Goal: Obtain resource: Obtain resource

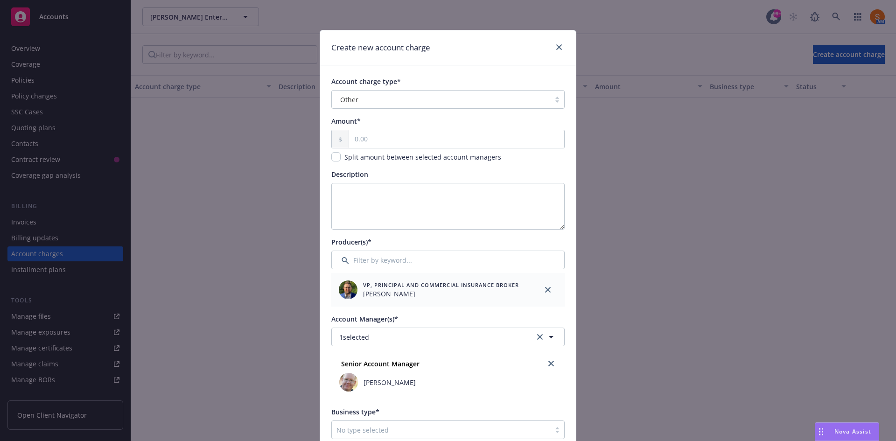
scroll to position [19, 0]
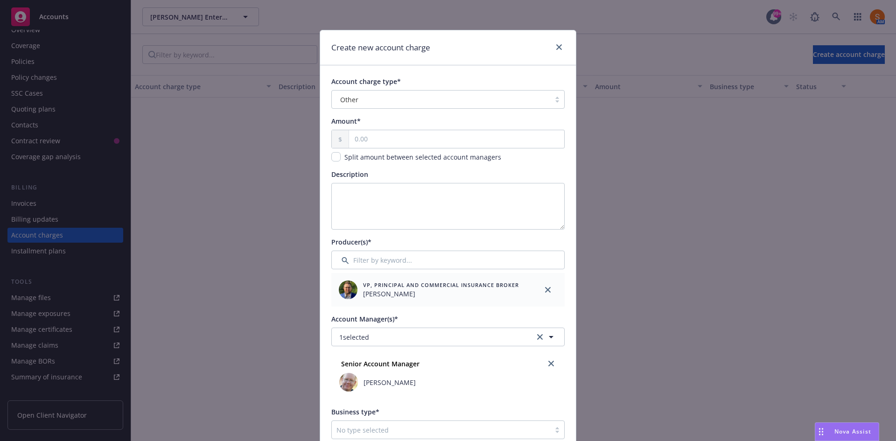
click at [559, 52] on div at bounding box center [557, 48] width 15 height 12
click at [559, 51] on link "close" at bounding box center [559, 47] width 11 height 11
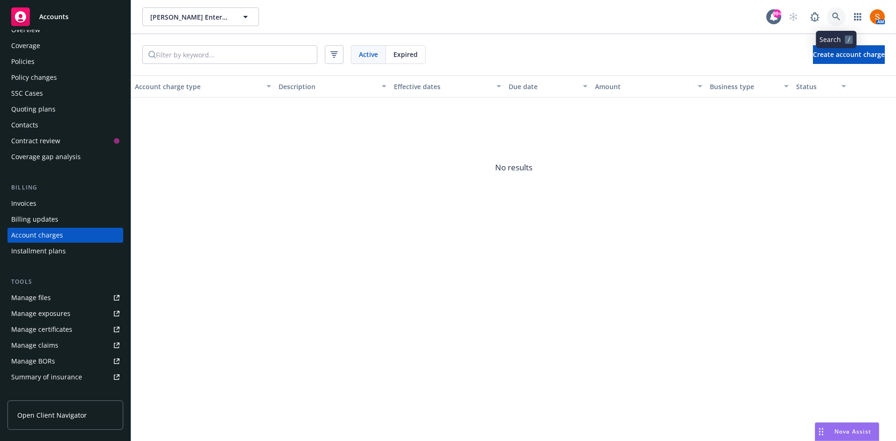
click at [840, 15] on icon at bounding box center [836, 17] width 8 height 8
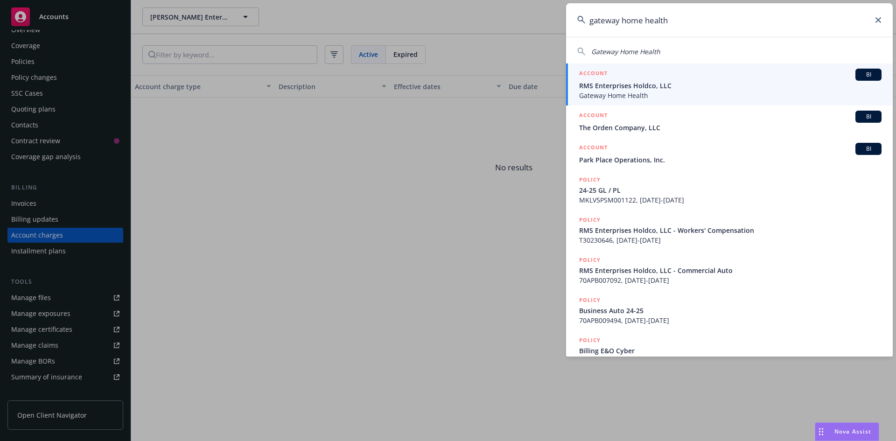
click at [655, 51] on span "Gateway Home Health" at bounding box center [626, 51] width 69 height 9
type input "Gateway Home Health"
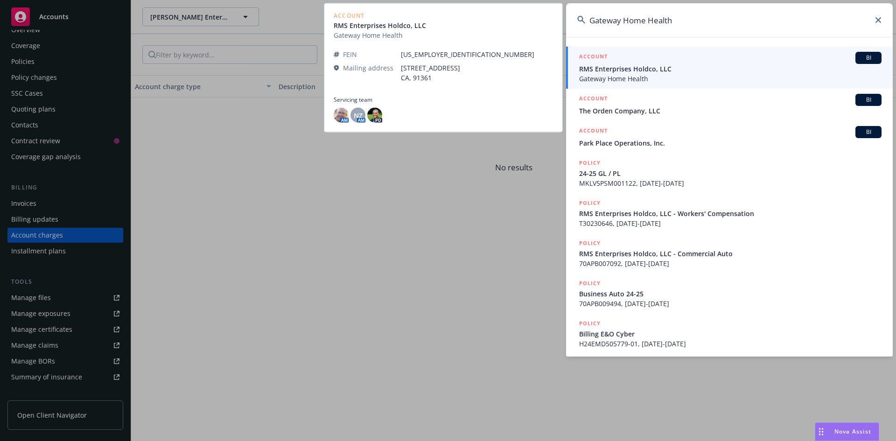
click at [653, 74] on span "Gateway Home Health" at bounding box center [730, 79] width 303 height 10
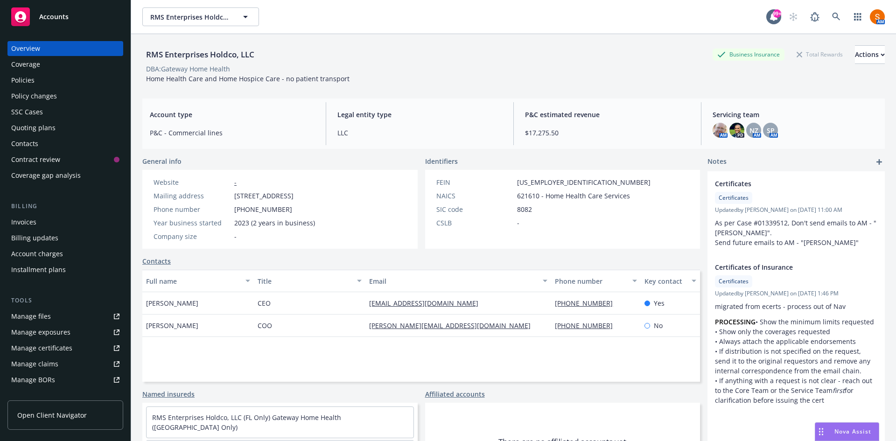
scroll to position [61, 0]
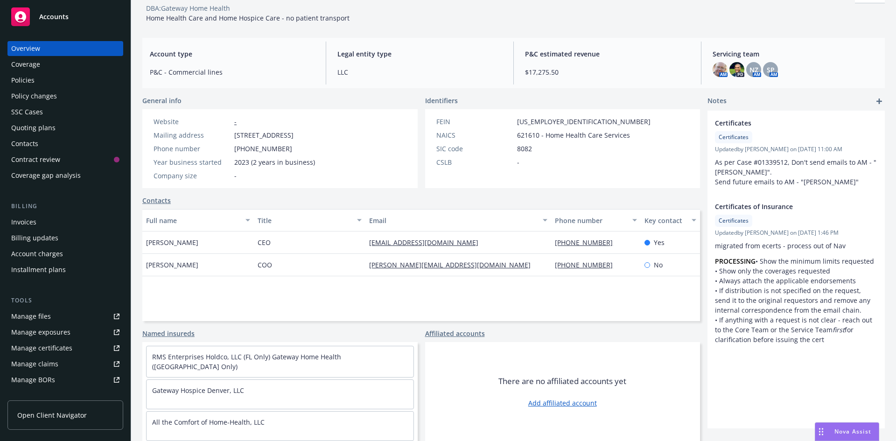
click at [73, 317] on link "Manage files" at bounding box center [65, 316] width 116 height 15
click at [63, 84] on div "Policies" at bounding box center [65, 80] width 108 height 15
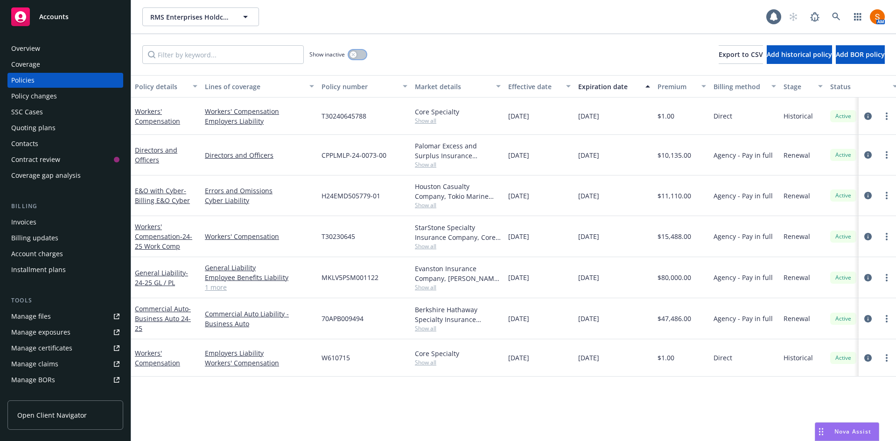
click at [349, 54] on button "button" at bounding box center [358, 54] width 18 height 9
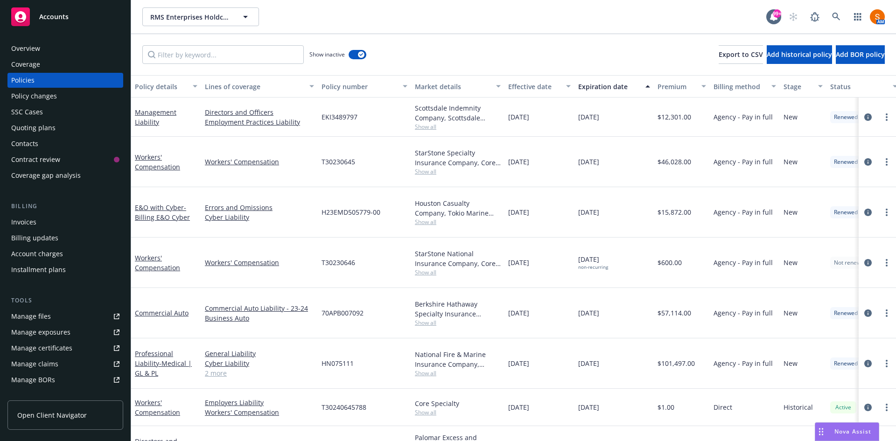
click at [432, 124] on span "Show all" at bounding box center [458, 127] width 86 height 8
click at [475, 112] on div "Scottsdale Indemnity Company, Scottsdale Insurance Company (Nationwide), CRC Gr…" at bounding box center [458, 113] width 86 height 20
click at [346, 115] on span "EKI3489797" at bounding box center [340, 117] width 36 height 10
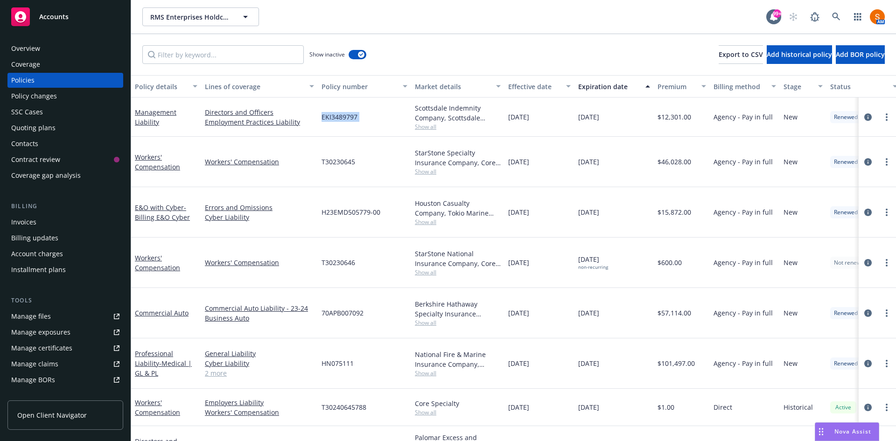
copy span "EKI3489797"
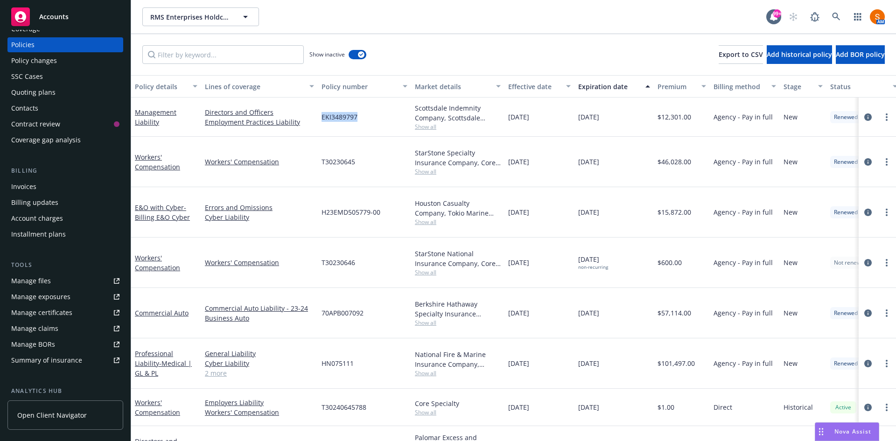
click at [337, 132] on div "EKI3489797" at bounding box center [364, 117] width 93 height 39
click at [343, 118] on span "EKI3489797" at bounding box center [340, 117] width 36 height 10
copy span "EKI3489797"
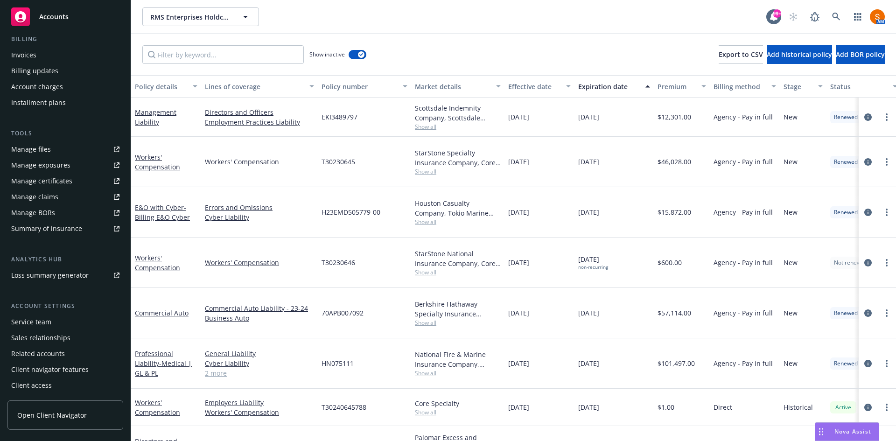
click at [64, 147] on link "Manage files" at bounding box center [65, 149] width 116 height 15
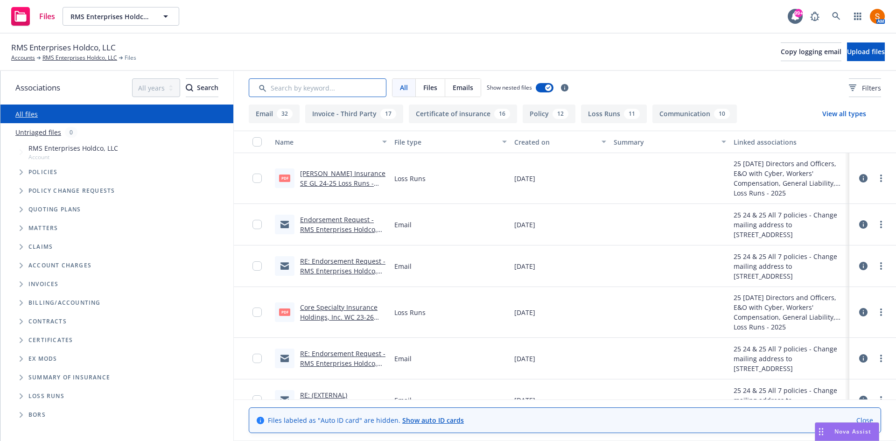
click at [334, 93] on input "Search by keyword..." at bounding box center [318, 87] width 138 height 19
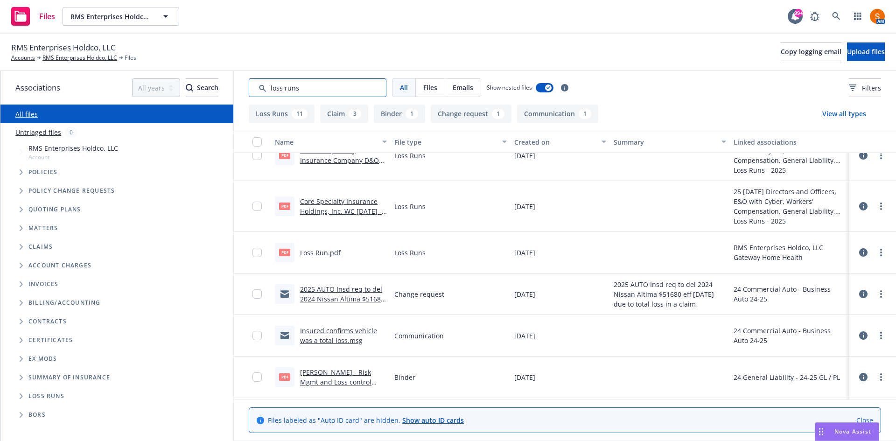
scroll to position [280, 0]
type input "loss runs"
click at [318, 252] on link "Loss Run.pdf" at bounding box center [320, 252] width 41 height 9
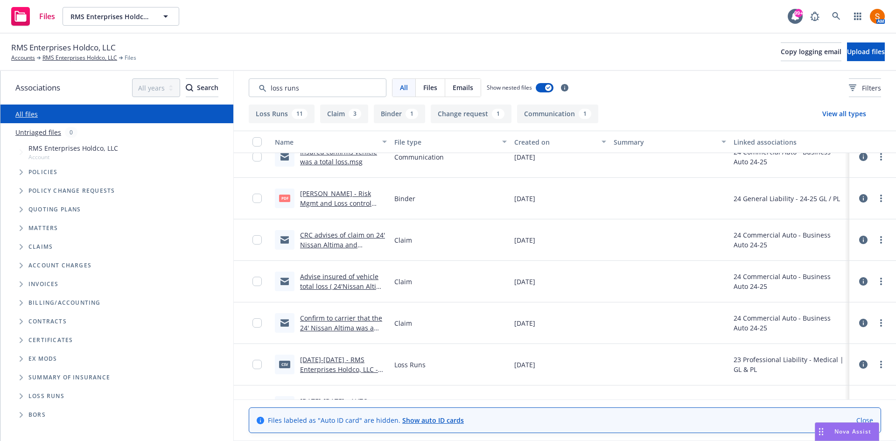
scroll to position [455, 0]
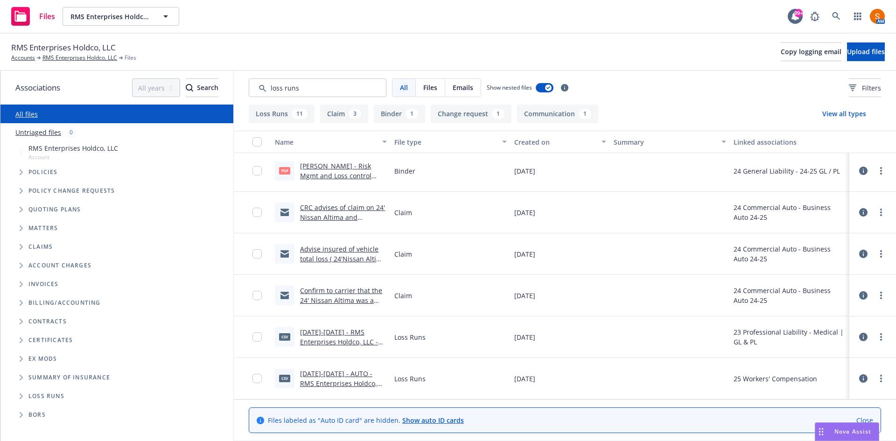
click at [344, 340] on link "[DATE]-[DATE] - RMS Enterprises Holdco, LLC - [DATE].csv" at bounding box center [339, 342] width 78 height 28
click at [500, 55] on div "RMS Enterprises Holdco, LLC Accounts RMS Enterprises Holdco, LLC Files Copy log…" at bounding box center [448, 52] width 874 height 21
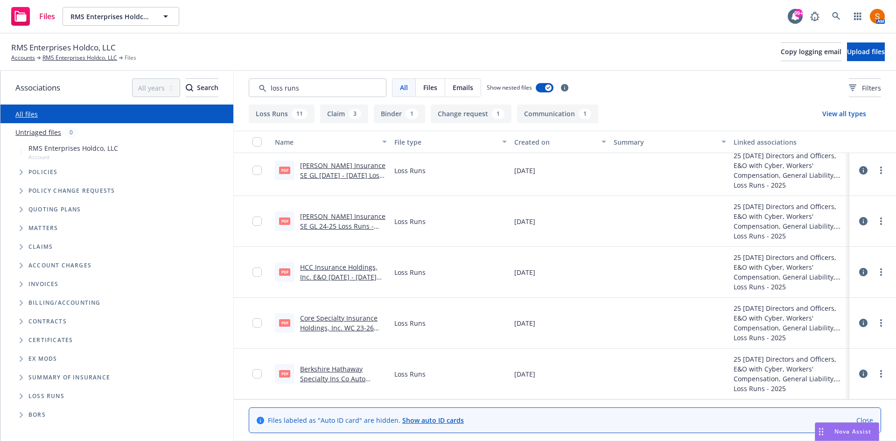
scroll to position [77, 0]
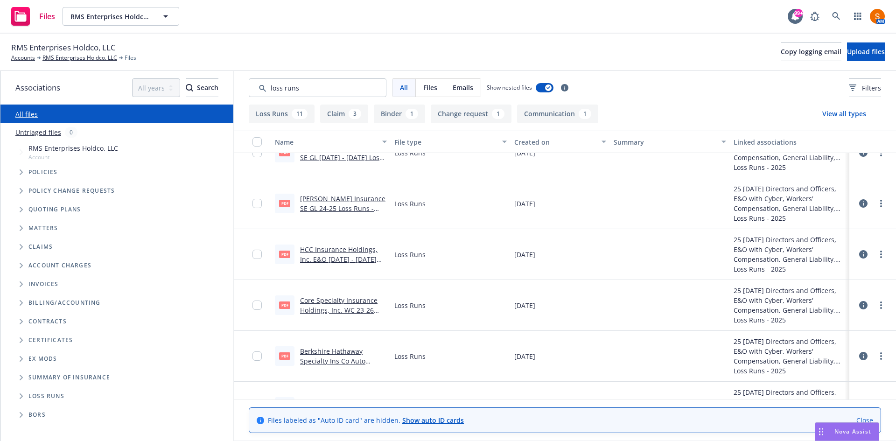
click at [348, 310] on link "Core Specialty Insurance Holdings, Inc. WC 23-26 Loss Runs - Valued [DATE].pdf" at bounding box center [339, 315] width 78 height 38
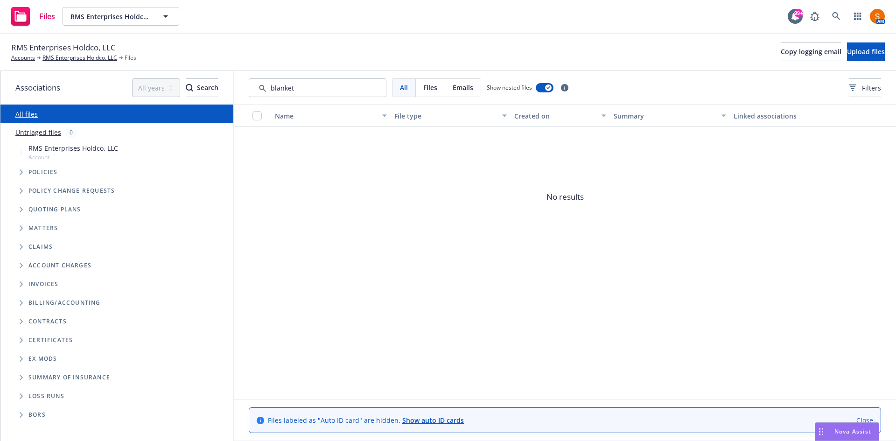
click at [318, 89] on input "Search by keyword..." at bounding box center [318, 87] width 138 height 19
type input "bor"
click at [311, 89] on input "Search by keyword..." at bounding box center [318, 87] width 138 height 19
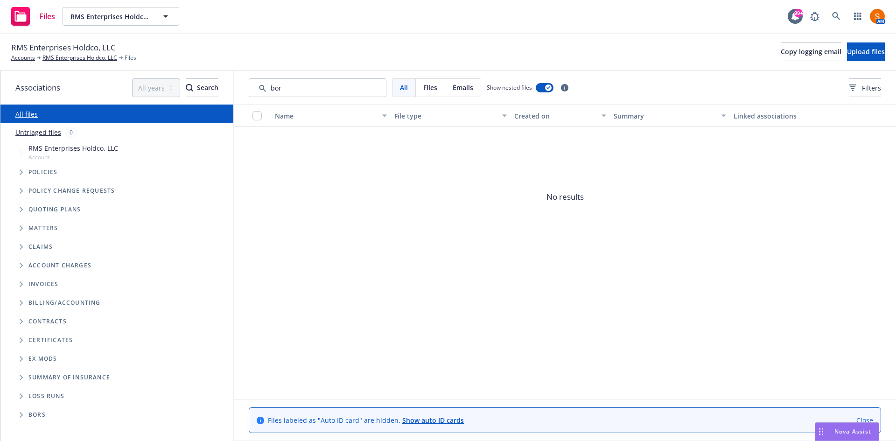
click at [311, 89] on input "Search by keyword..." at bounding box center [318, 87] width 138 height 19
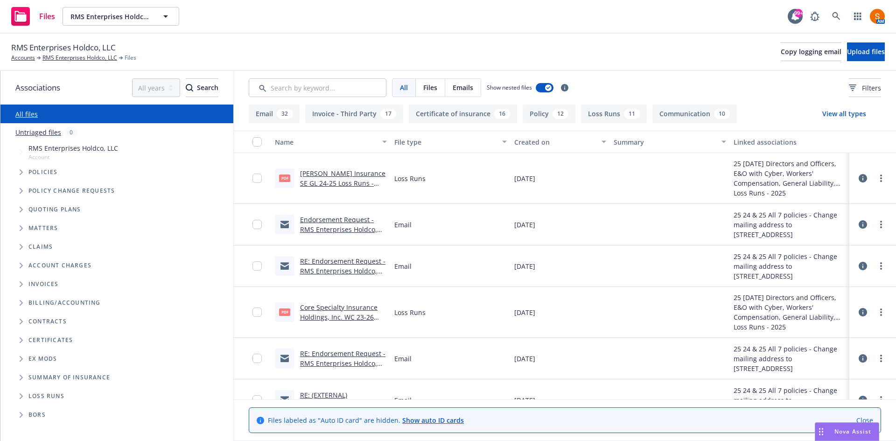
click at [313, 58] on div "RMS Enterprises Holdco, LLC Accounts RMS Enterprises Holdco, LLC Files Copy log…" at bounding box center [448, 52] width 874 height 21
